Goal: Check status: Check status

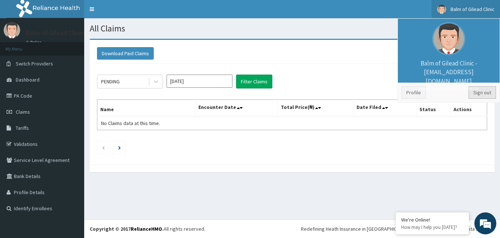
click at [485, 94] on link "Sign out" at bounding box center [481, 92] width 27 height 12
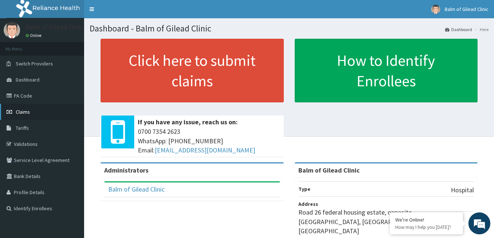
click at [40, 115] on link "Claims" at bounding box center [42, 112] width 84 height 16
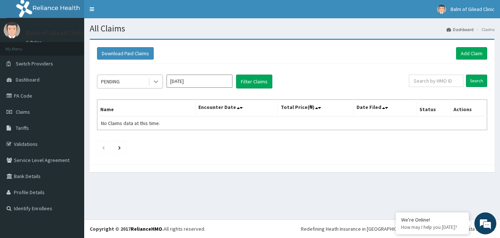
click at [160, 79] on div at bounding box center [155, 81] width 13 height 13
click at [153, 79] on icon at bounding box center [155, 81] width 7 height 7
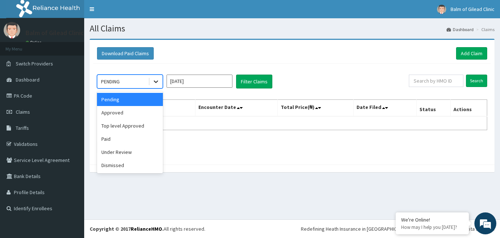
click at [156, 81] on icon at bounding box center [155, 81] width 7 height 7
click at [126, 133] on div "Paid" at bounding box center [130, 138] width 66 height 13
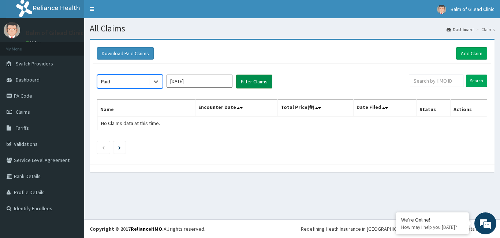
click at [256, 81] on button "Filter Claims" at bounding box center [254, 82] width 36 height 14
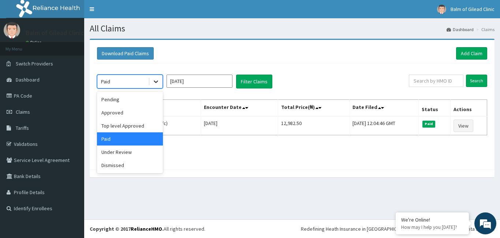
click at [156, 80] on icon at bounding box center [155, 81] width 7 height 7
click at [136, 111] on div "Approved" at bounding box center [130, 112] width 66 height 13
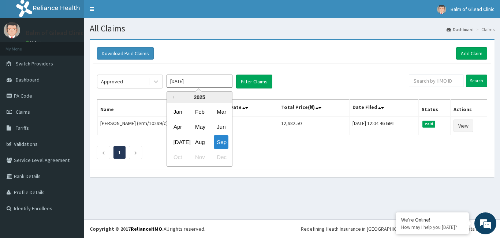
click at [210, 79] on input "Sep 2025" at bounding box center [199, 81] width 66 height 13
click at [203, 136] on div "Aug" at bounding box center [199, 142] width 15 height 14
type input "[DATE]"
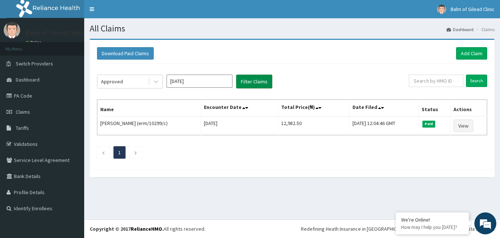
click at [251, 81] on button "Filter Claims" at bounding box center [254, 82] width 36 height 14
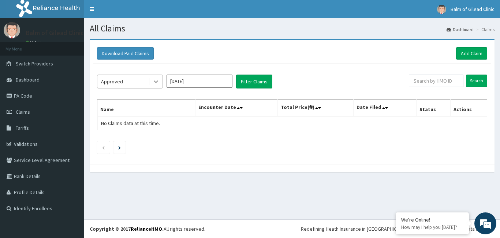
click at [158, 82] on icon at bounding box center [155, 81] width 7 height 7
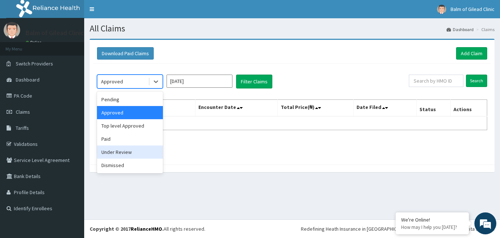
click at [132, 150] on div "Under Review" at bounding box center [130, 152] width 66 height 13
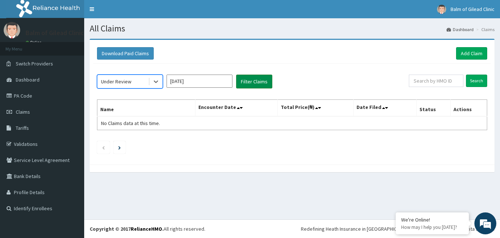
click at [252, 81] on button "Filter Claims" at bounding box center [254, 82] width 36 height 14
